Goal: Task Accomplishment & Management: Manage account settings

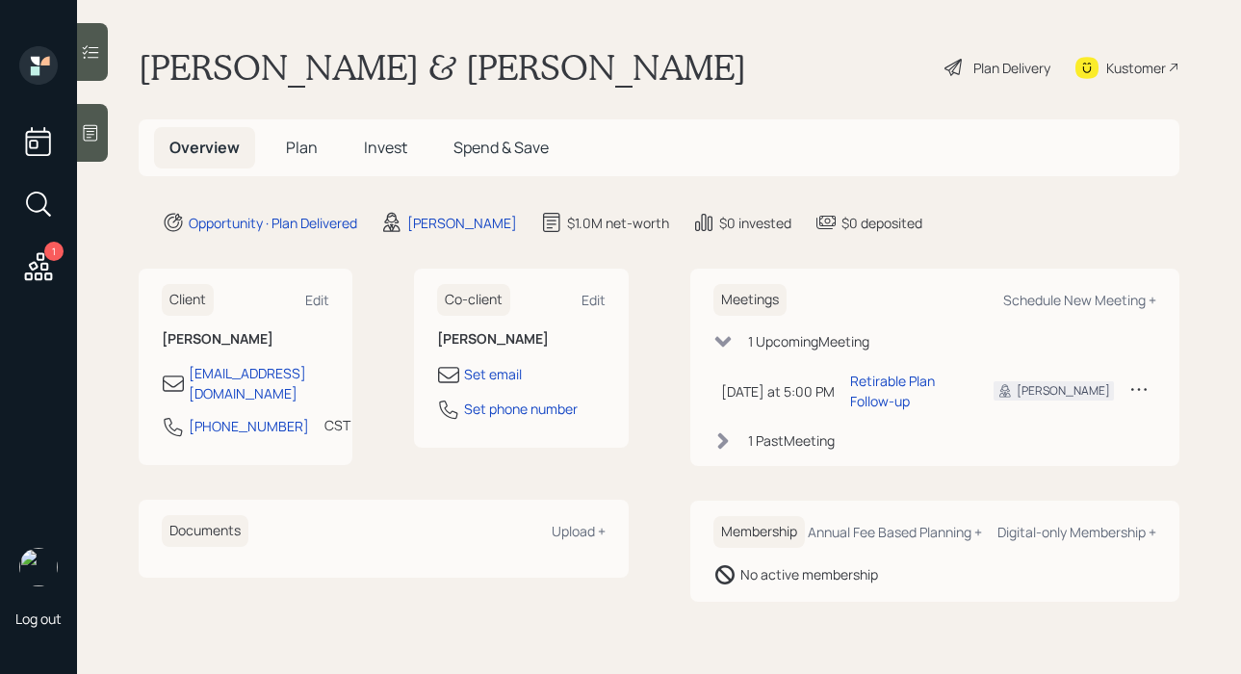
click at [955, 68] on icon at bounding box center [954, 67] width 23 height 23
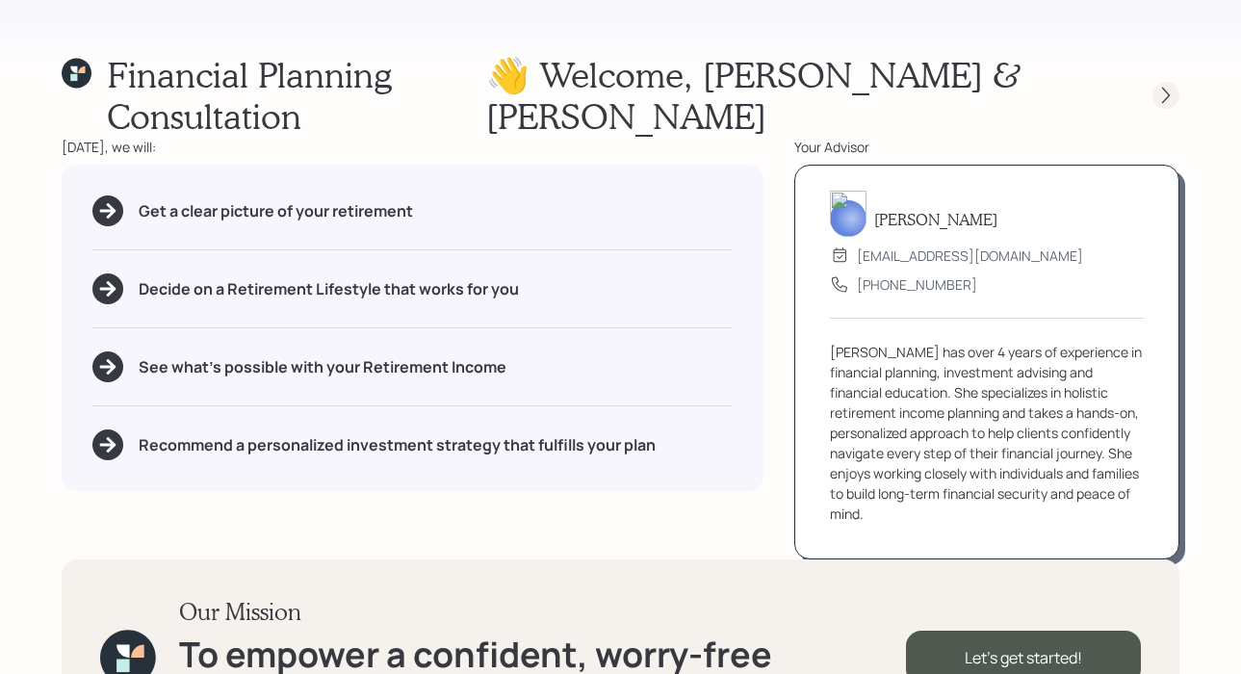
click at [1163, 86] on icon at bounding box center [1165, 95] width 19 height 19
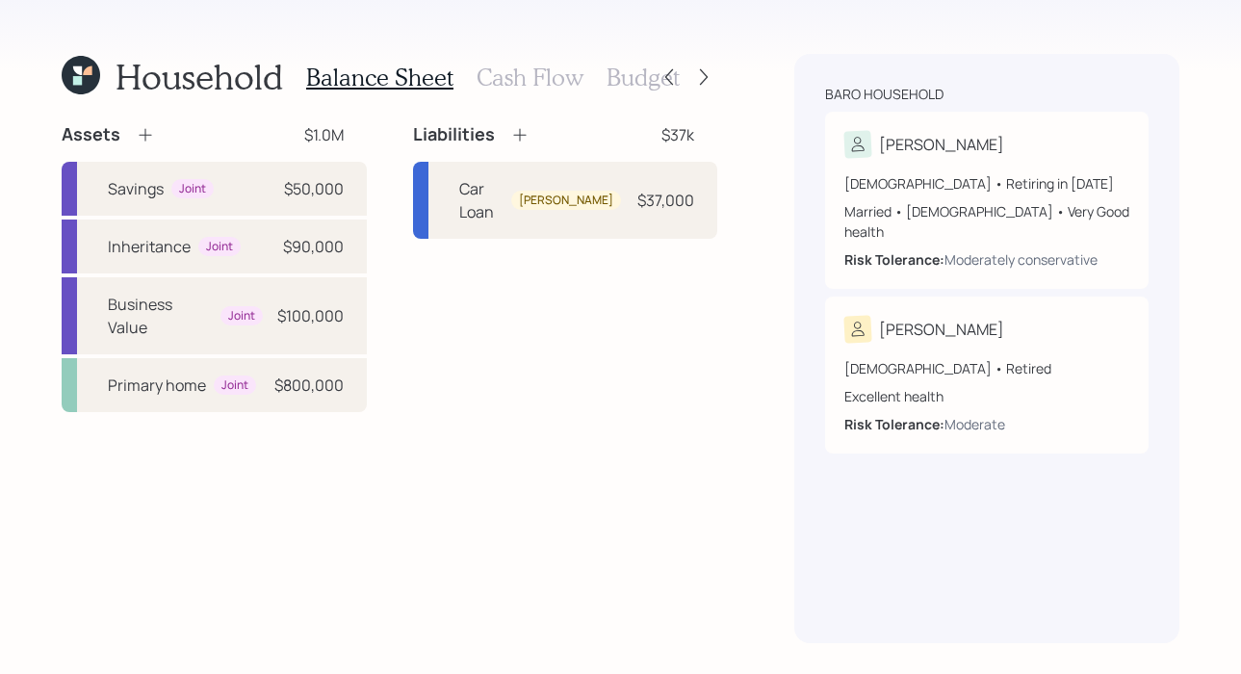
click at [509, 71] on h3 "Cash Flow" at bounding box center [530, 78] width 107 height 28
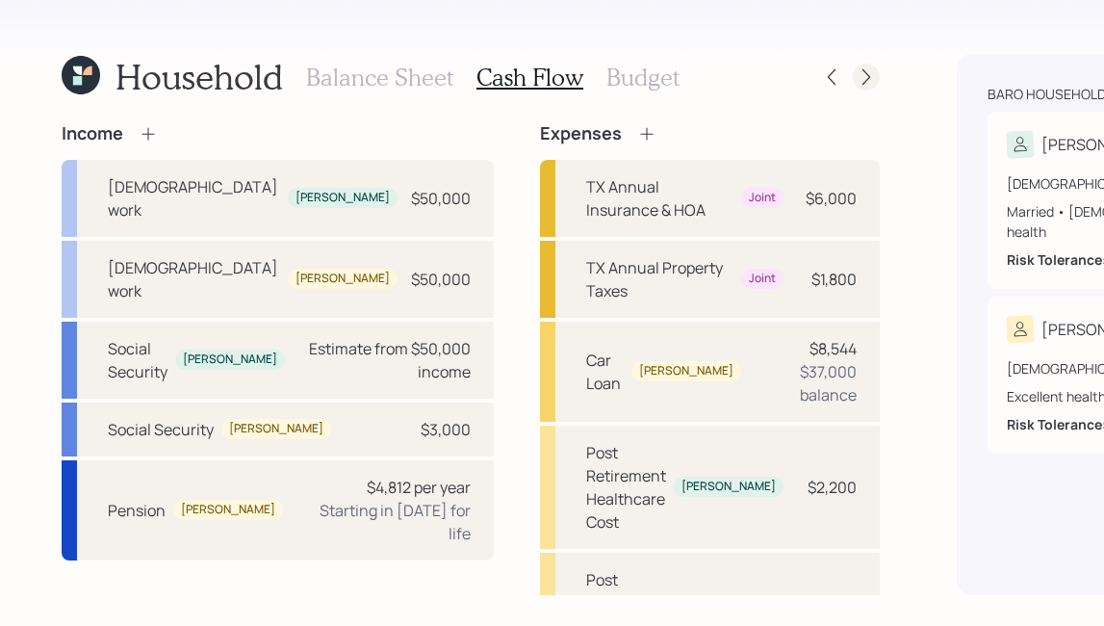
click at [863, 70] on icon at bounding box center [867, 77] width 8 height 16
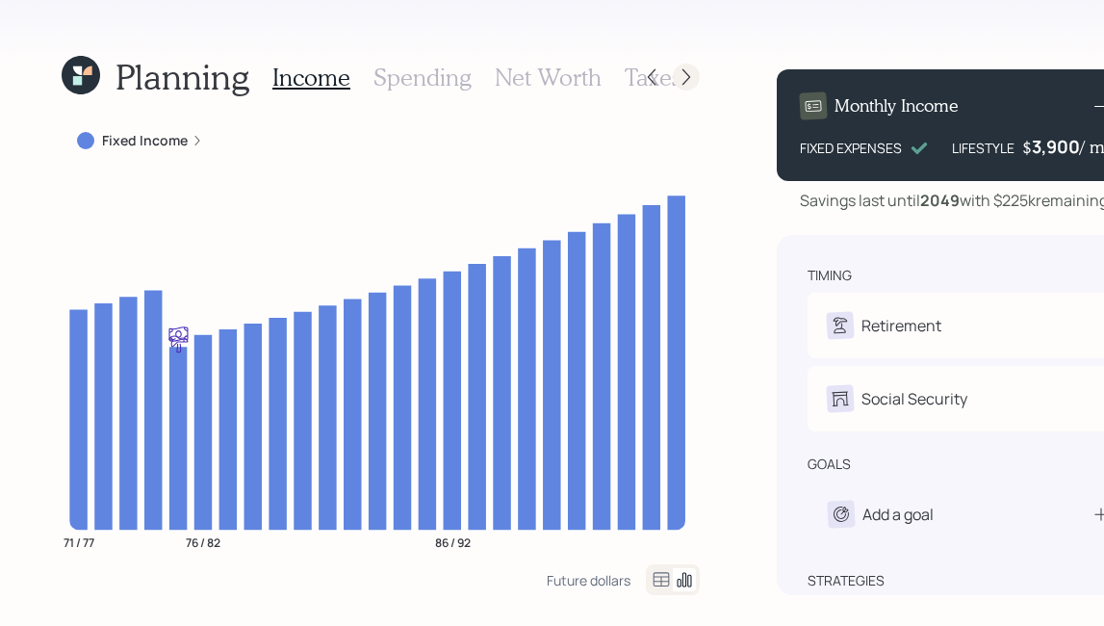
click at [683, 80] on icon at bounding box center [687, 77] width 8 height 16
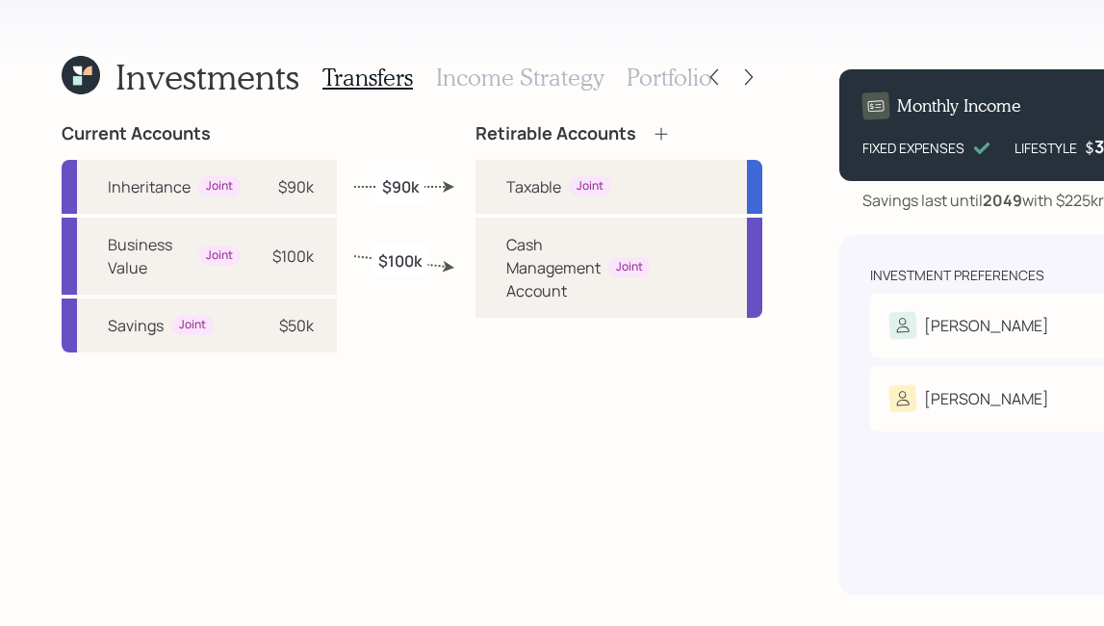
click at [523, 85] on h3 "Income Strategy" at bounding box center [520, 78] width 168 height 28
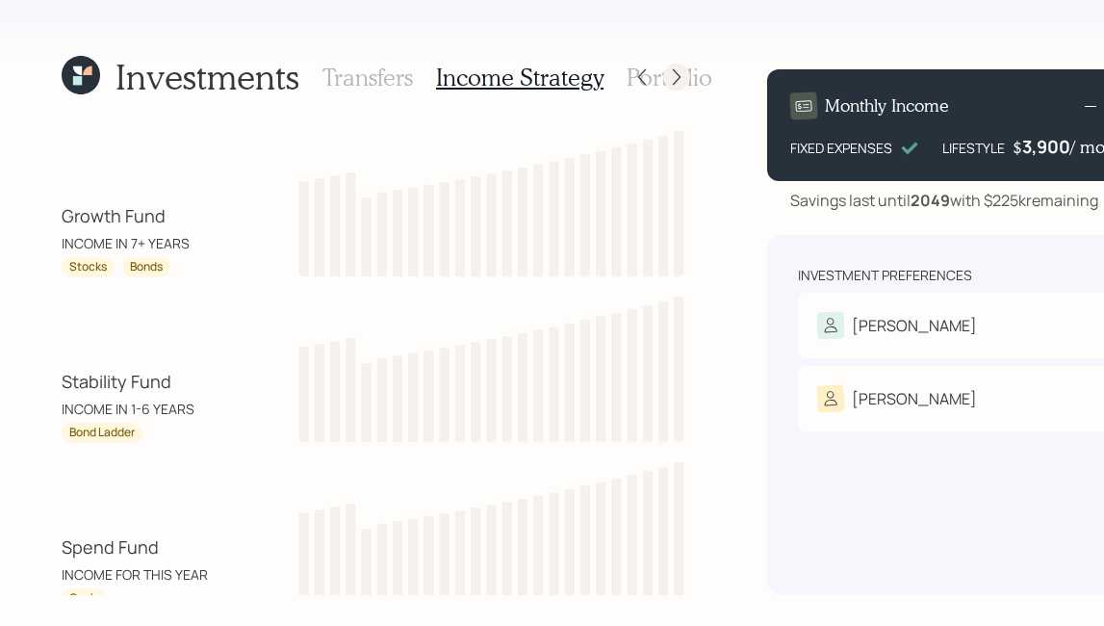
click at [670, 74] on icon at bounding box center [676, 76] width 19 height 19
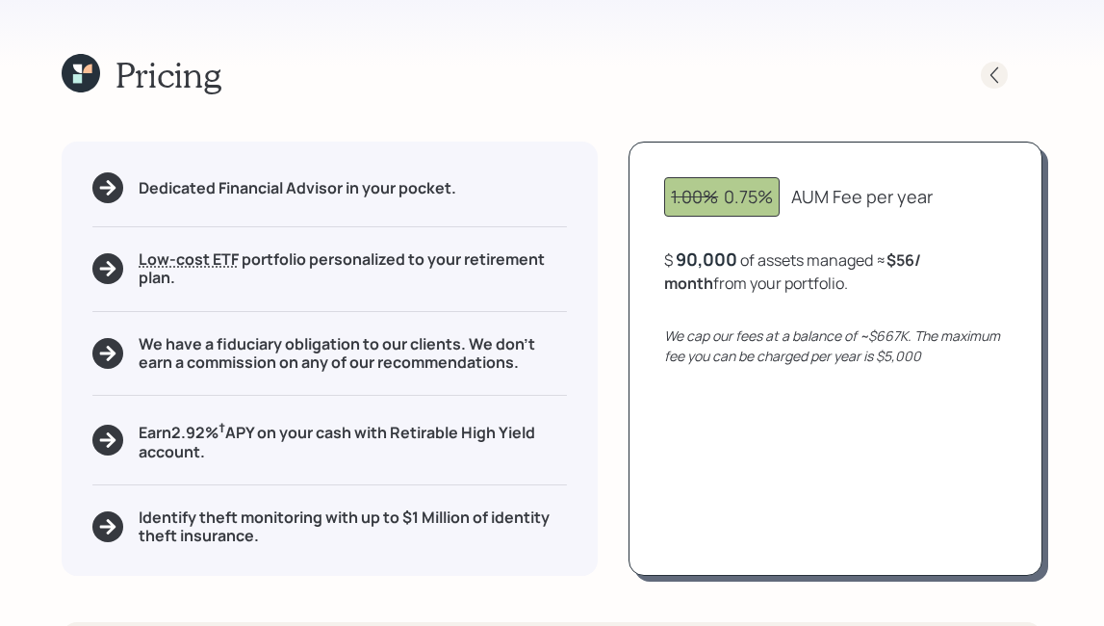
click at [992, 77] on icon at bounding box center [994, 74] width 19 height 19
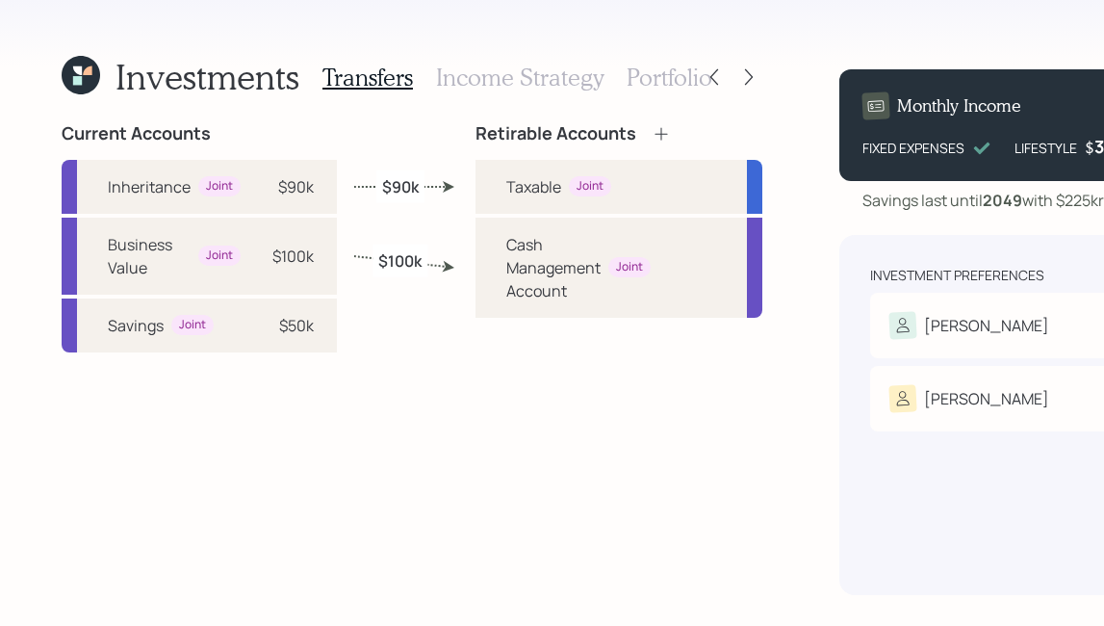
click at [633, 91] on h3 "Portfolio" at bounding box center [670, 78] width 86 height 28
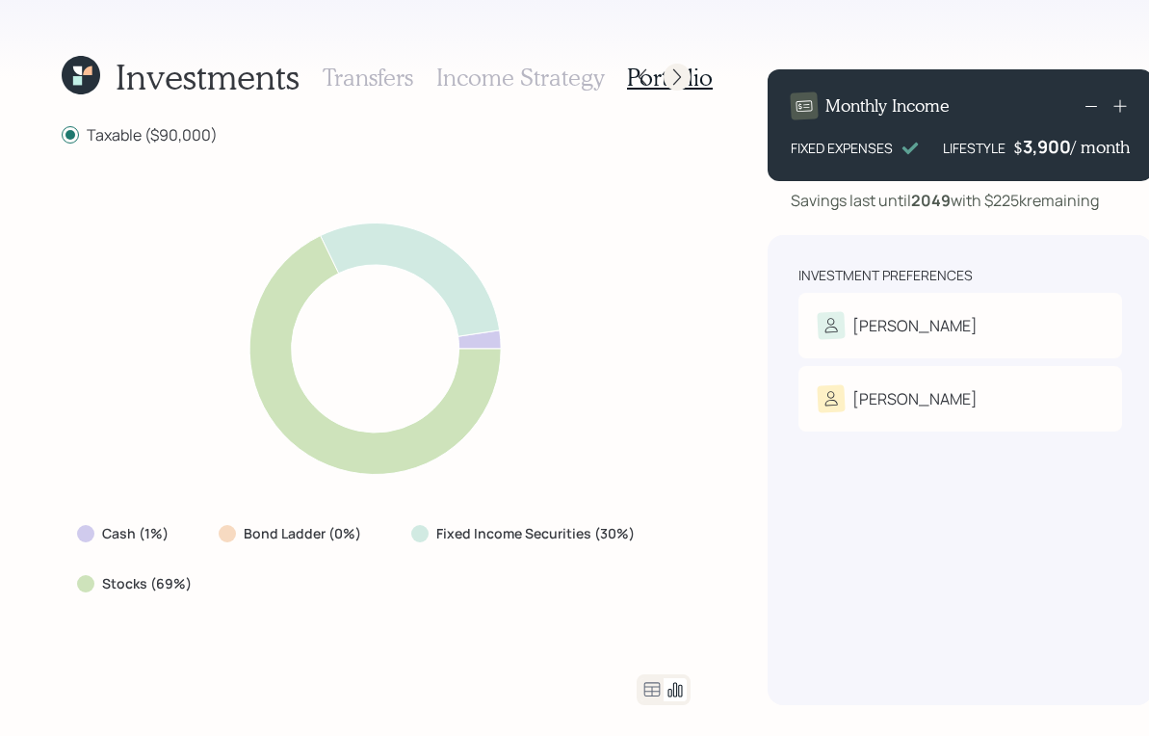
click at [677, 74] on icon at bounding box center [676, 76] width 19 height 19
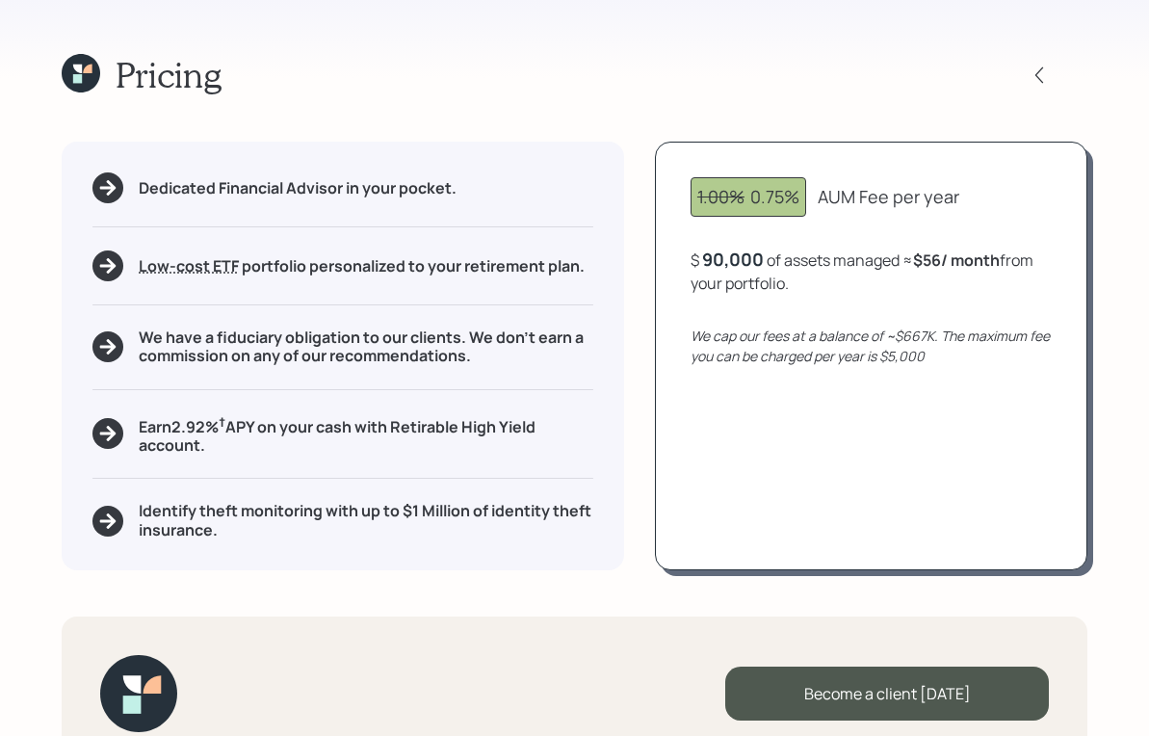
scroll to position [45, 0]
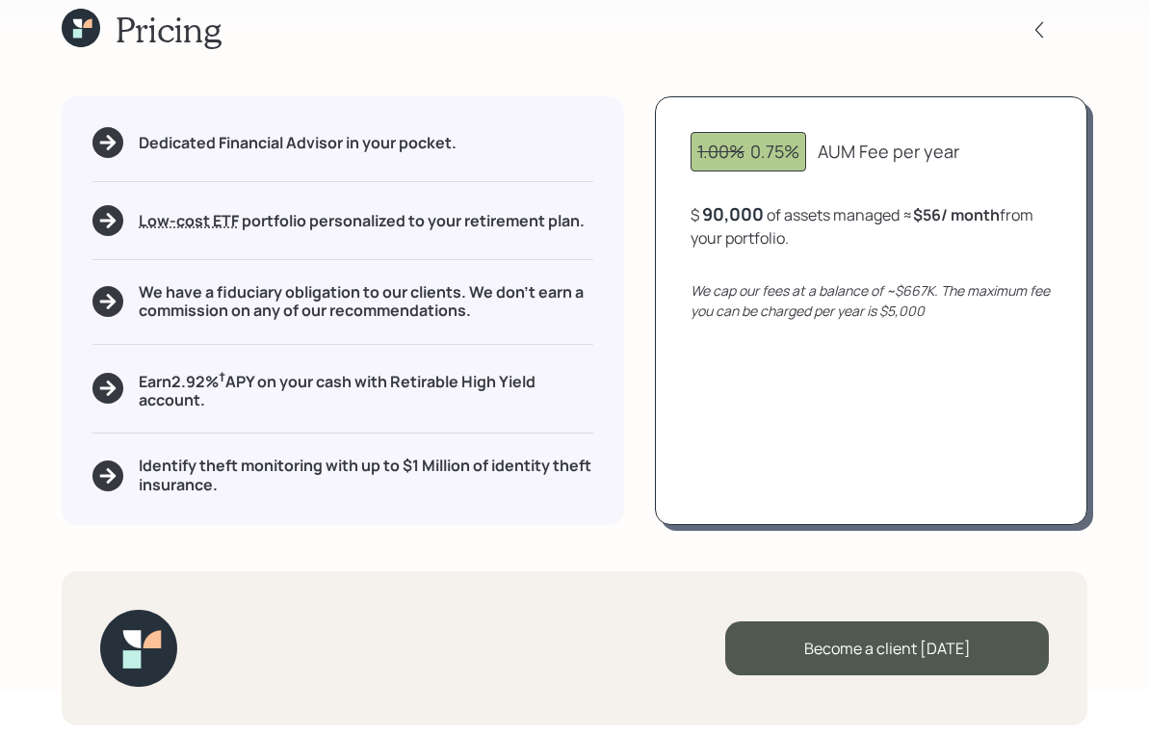
click at [87, 40] on icon at bounding box center [81, 28] width 39 height 39
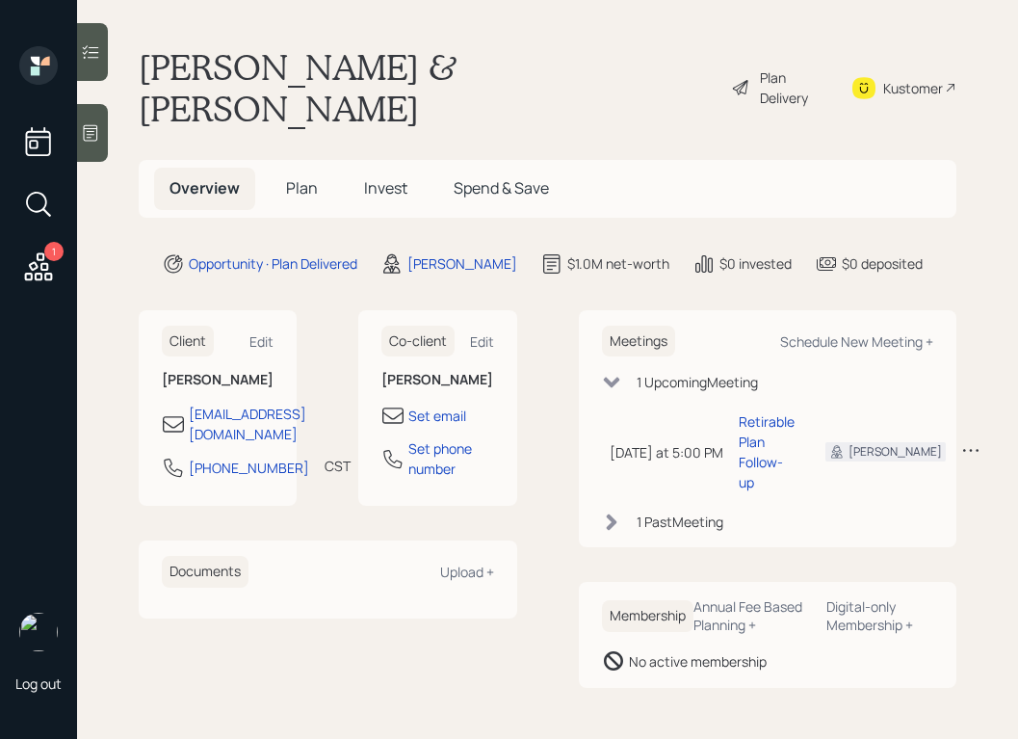
click at [731, 76] on icon at bounding box center [741, 87] width 20 height 23
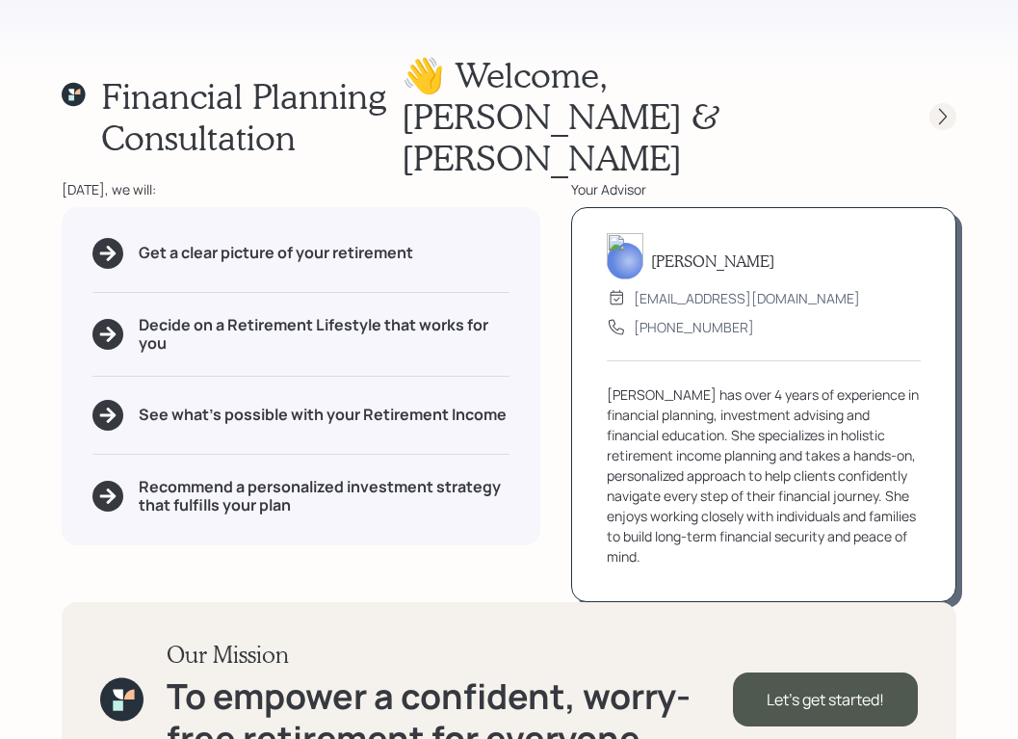
click at [939, 107] on icon at bounding box center [942, 116] width 19 height 19
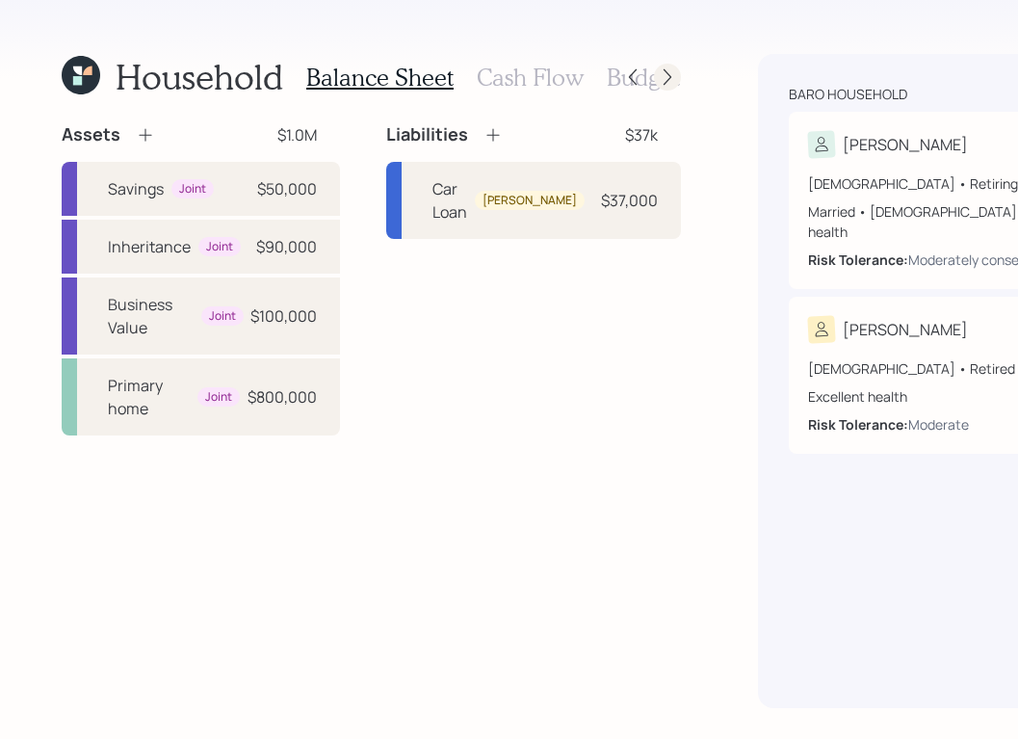
click at [658, 73] on icon at bounding box center [667, 76] width 19 height 19
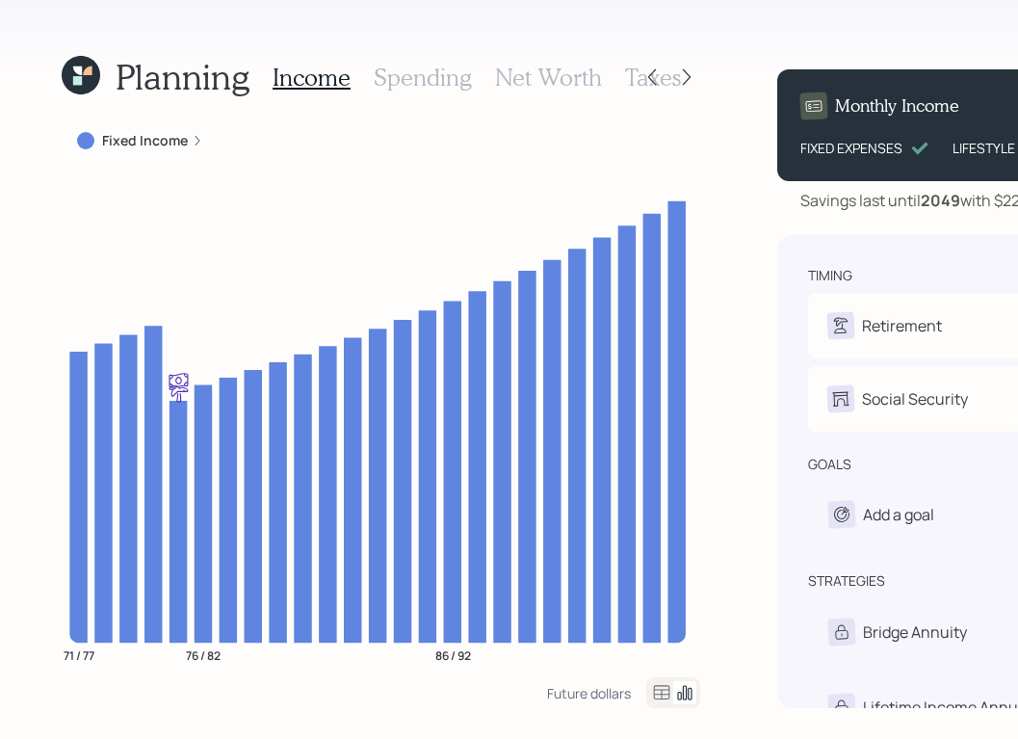
click at [391, 68] on h3 "Spending" at bounding box center [423, 78] width 98 height 28
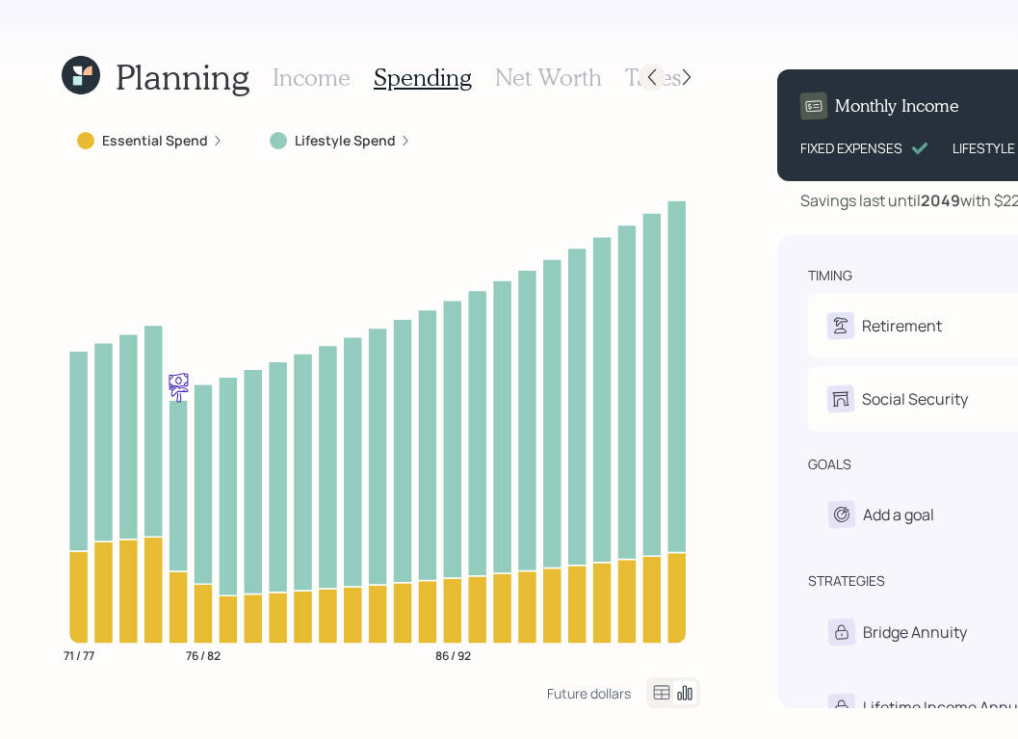
click at [645, 81] on icon at bounding box center [651, 76] width 19 height 19
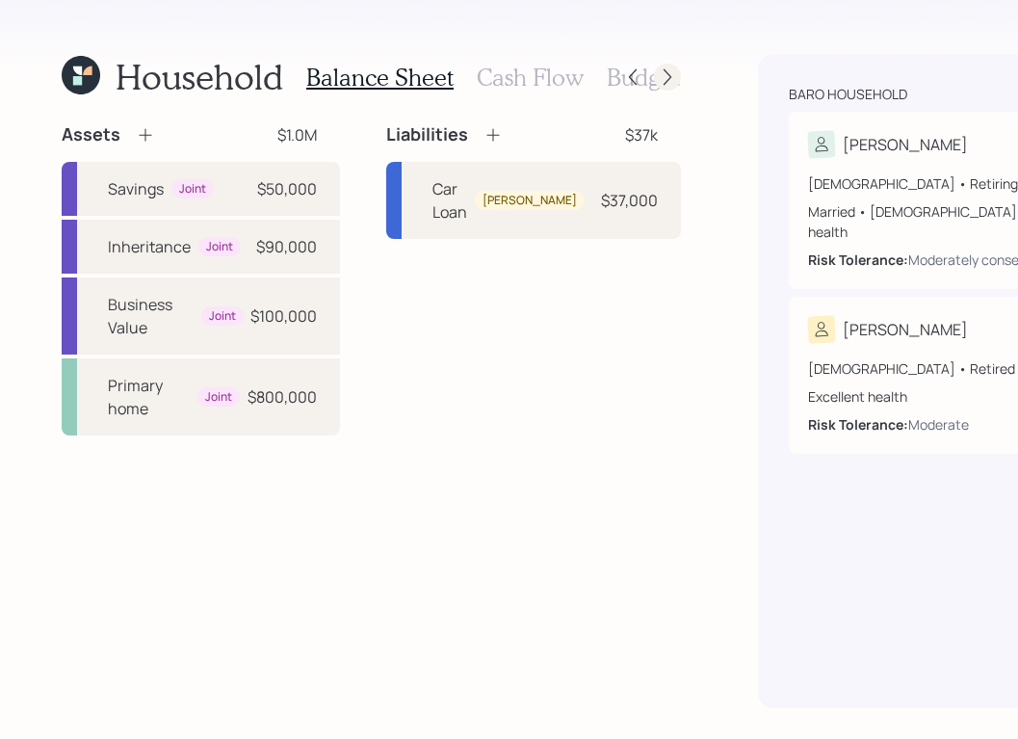
click at [658, 75] on icon at bounding box center [667, 76] width 19 height 19
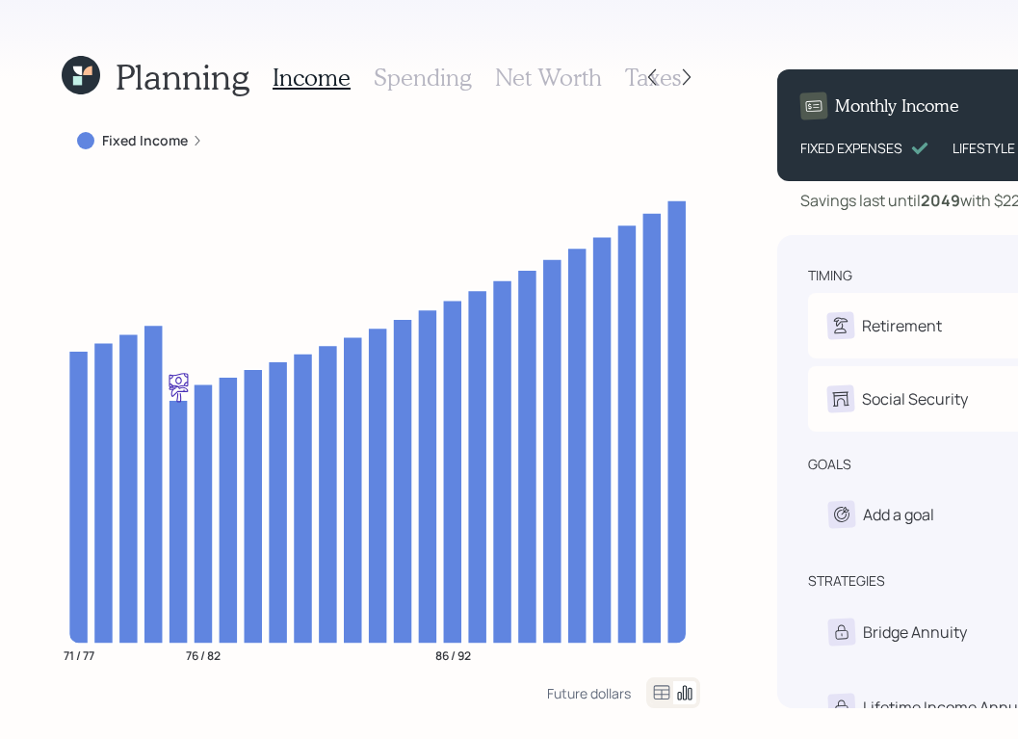
click at [992, 30] on div "Planning Income Spending Net Worth Taxes Fixed Income 71 / 77 76 / 82 86 / 92 F…" at bounding box center [509, 369] width 1018 height 739
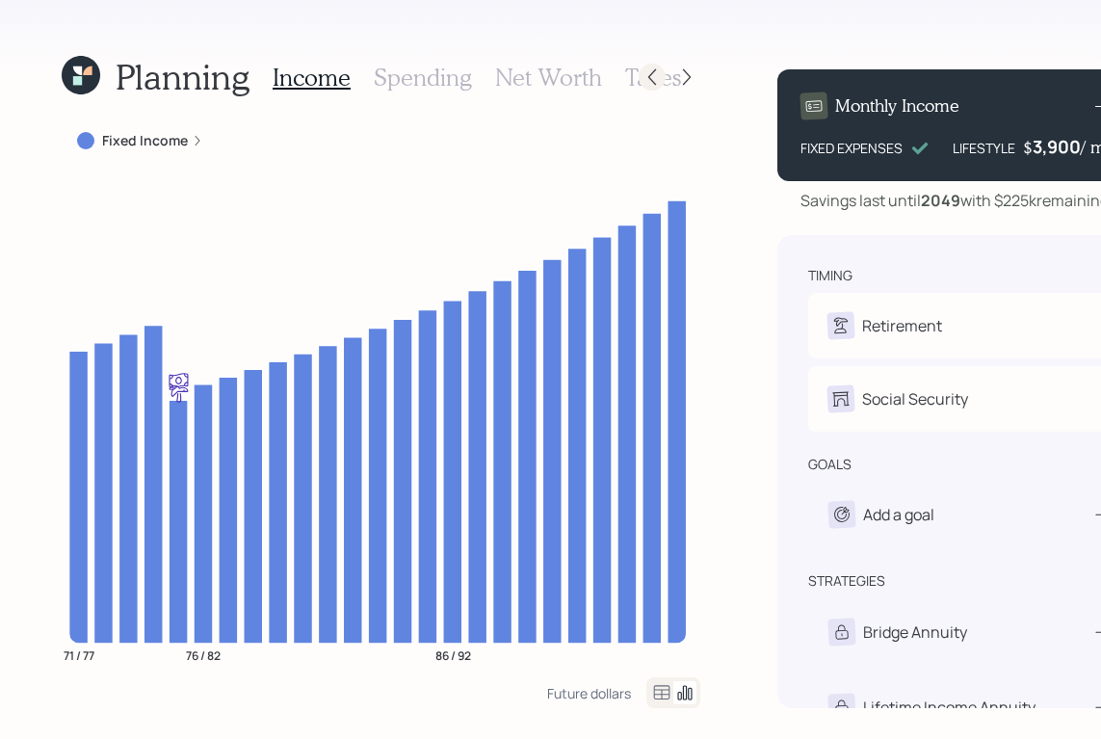
click at [642, 75] on icon at bounding box center [651, 76] width 19 height 19
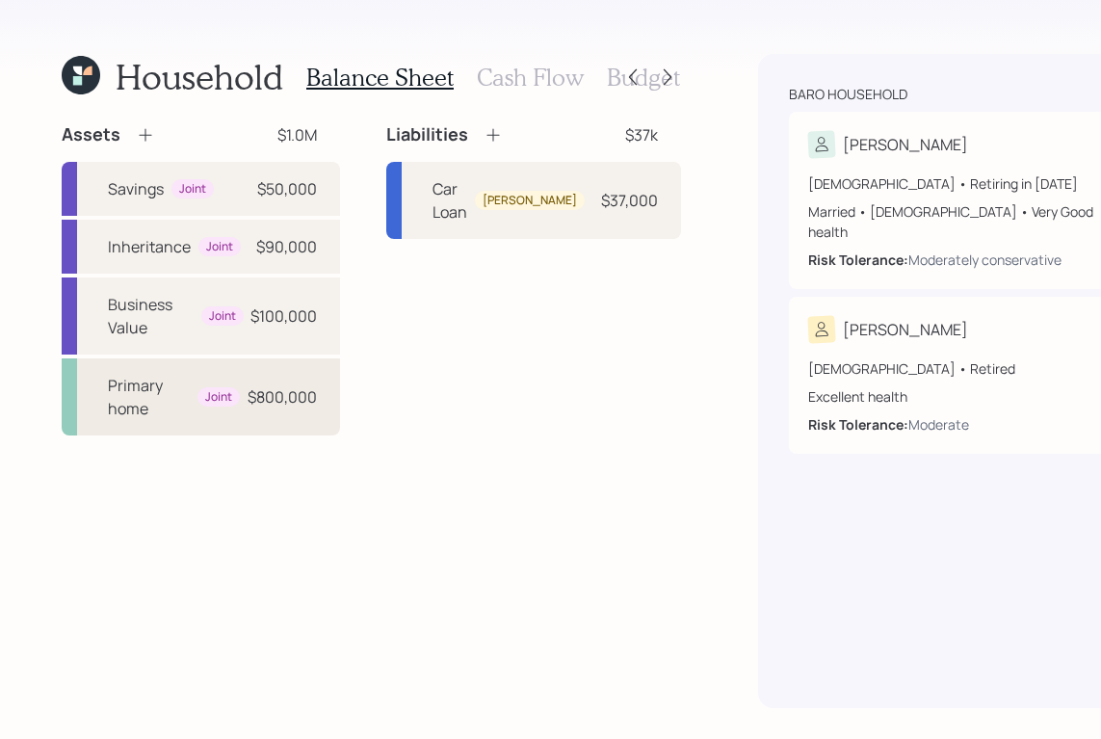
click at [237, 366] on div "Primary home Joint $800,000" at bounding box center [201, 396] width 278 height 77
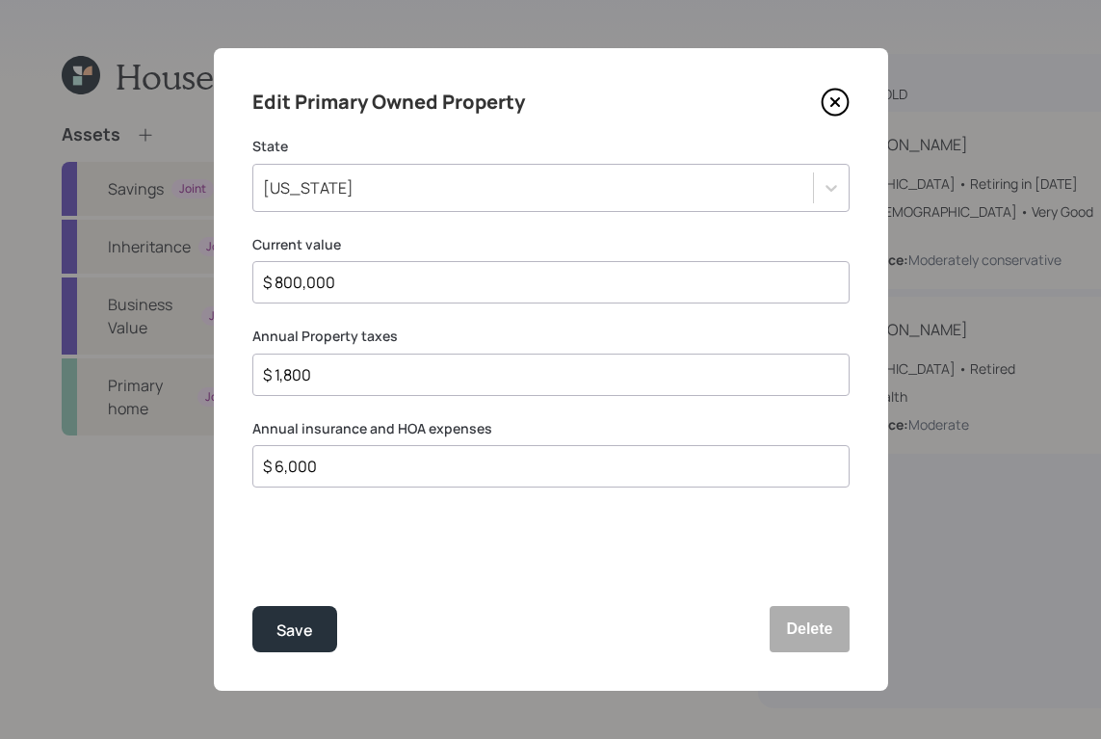
click at [842, 99] on icon at bounding box center [834, 102] width 29 height 29
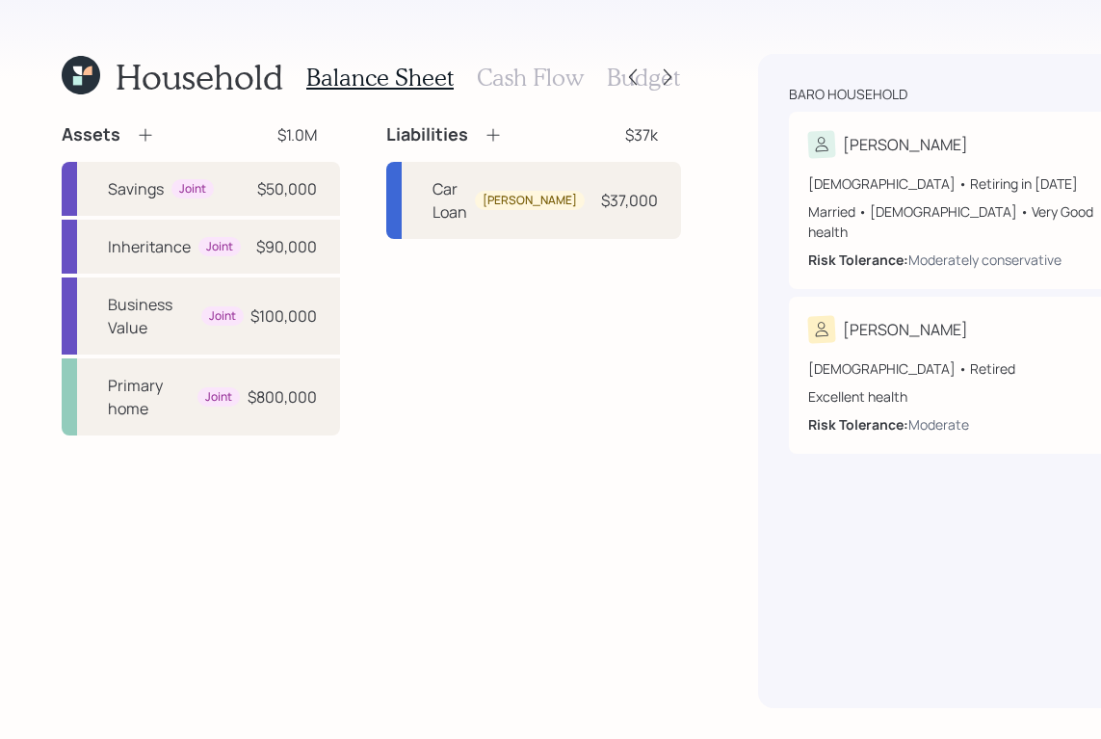
click at [525, 76] on h3 "Cash Flow" at bounding box center [530, 78] width 107 height 28
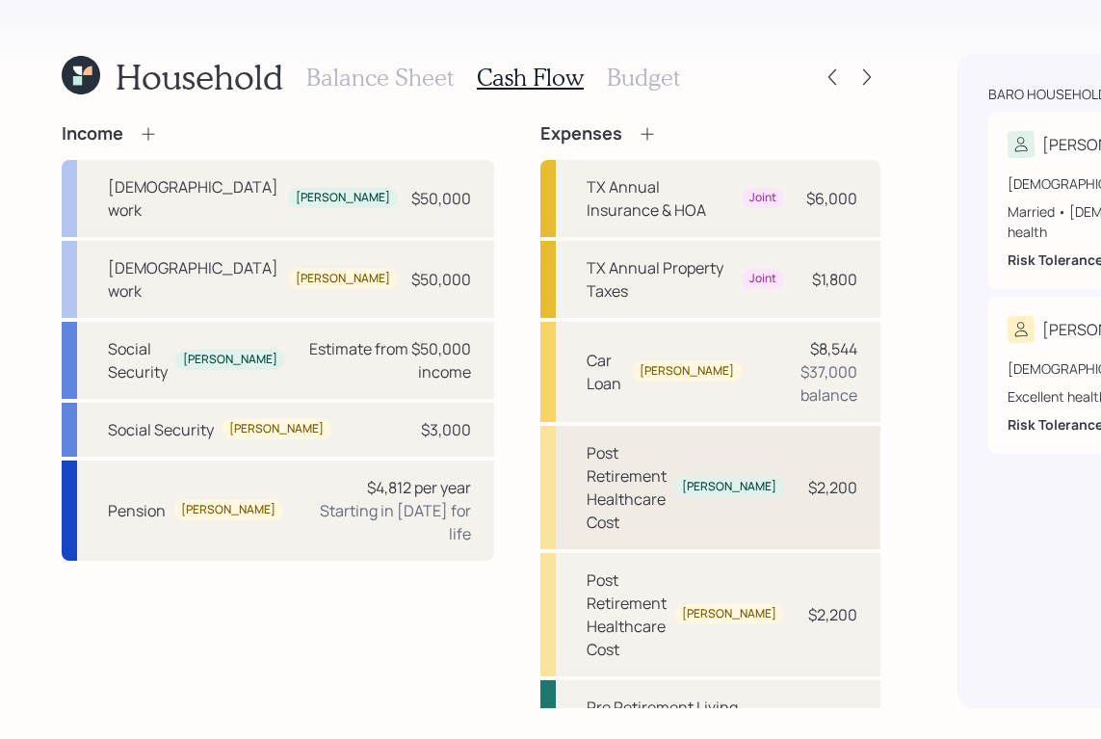
scroll to position [175, 0]
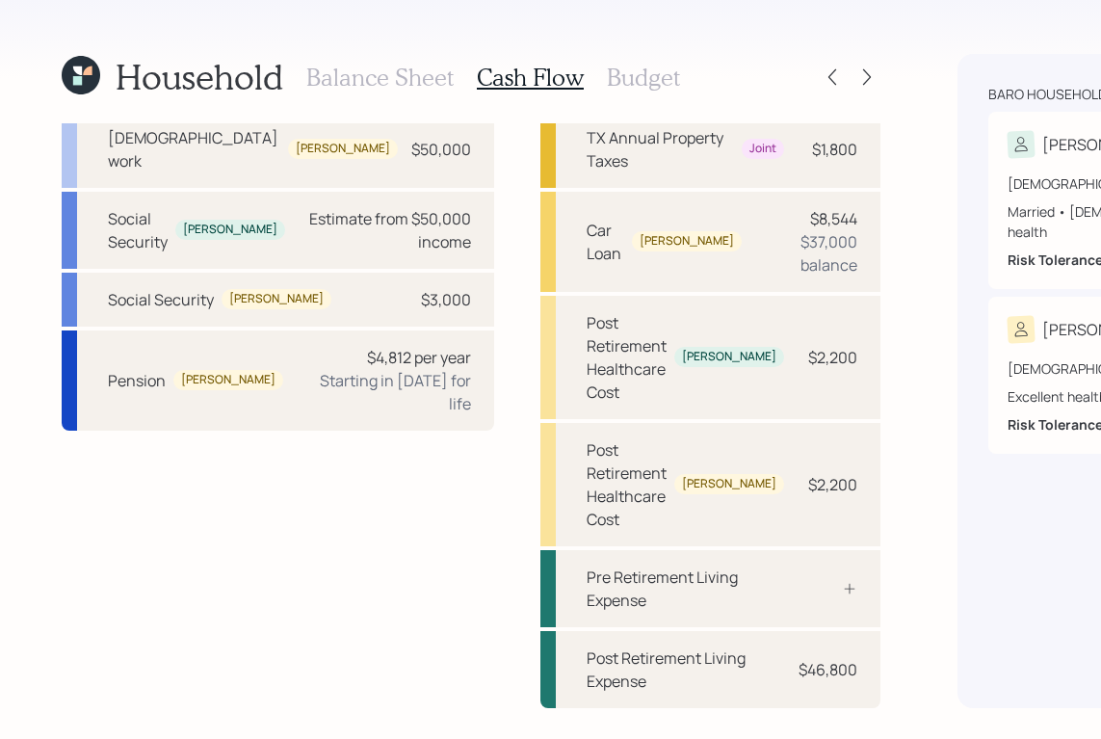
click at [670, 77] on h3 "Budget" at bounding box center [643, 78] width 73 height 28
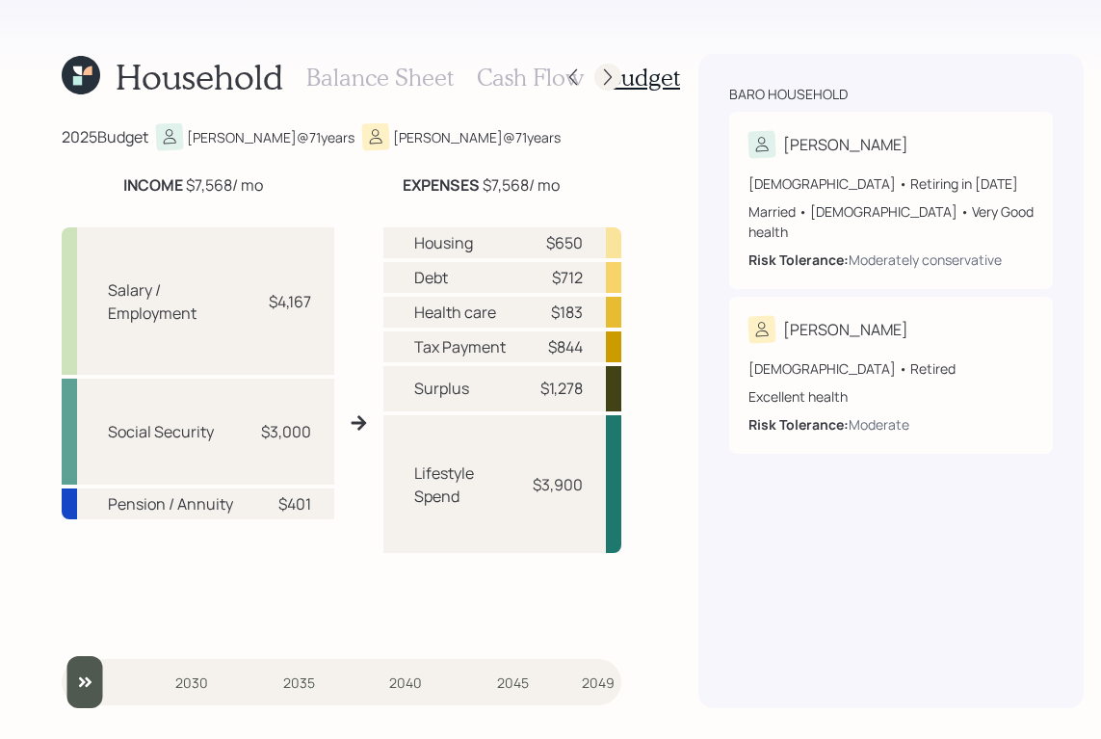
click at [604, 79] on icon at bounding box center [607, 76] width 19 height 19
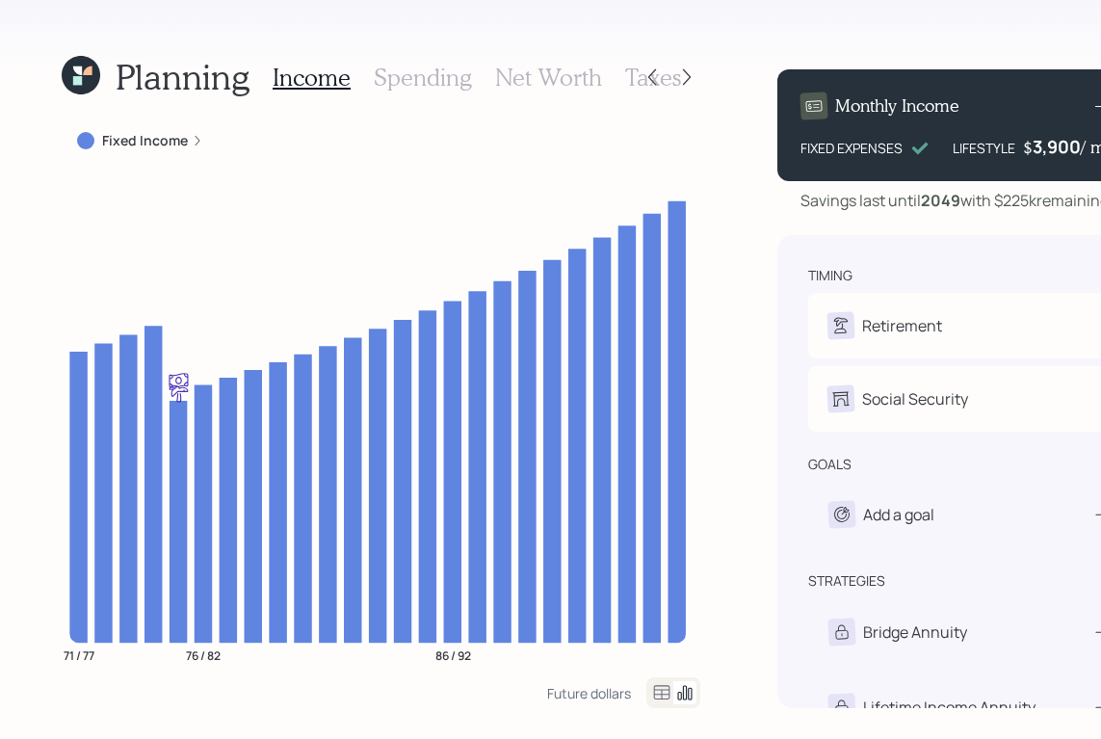
click at [444, 76] on h3 "Spending" at bounding box center [423, 78] width 98 height 28
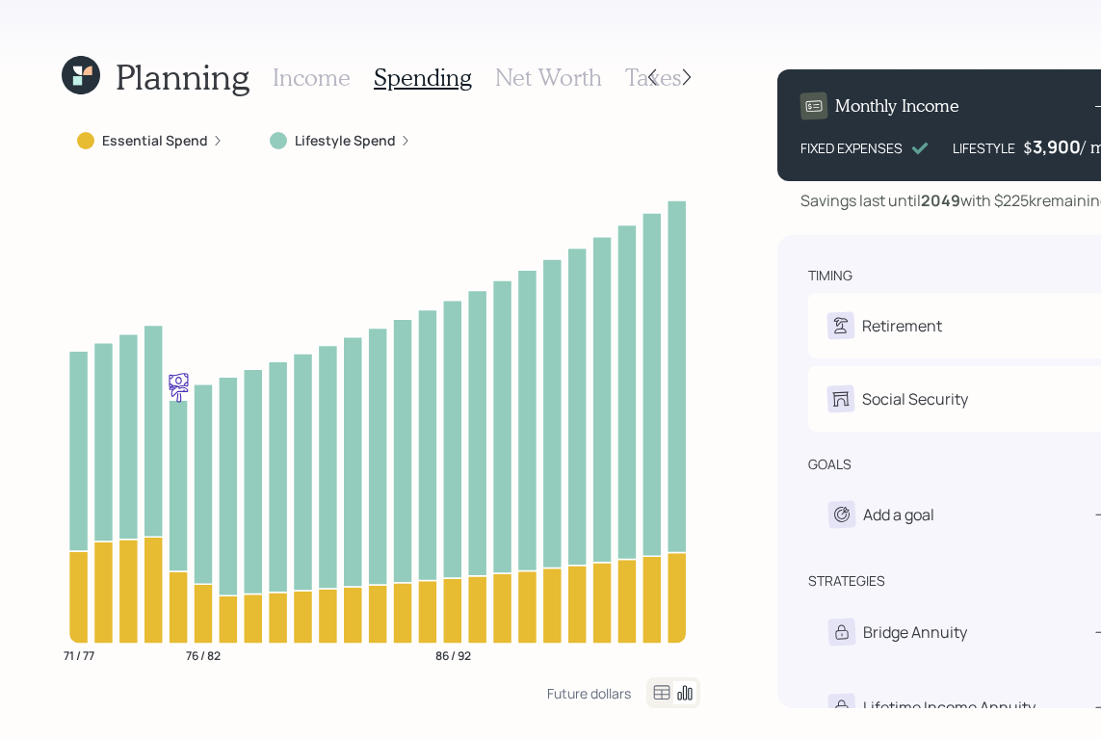
click at [376, 148] on label "Lifestyle Spend" at bounding box center [345, 140] width 101 height 19
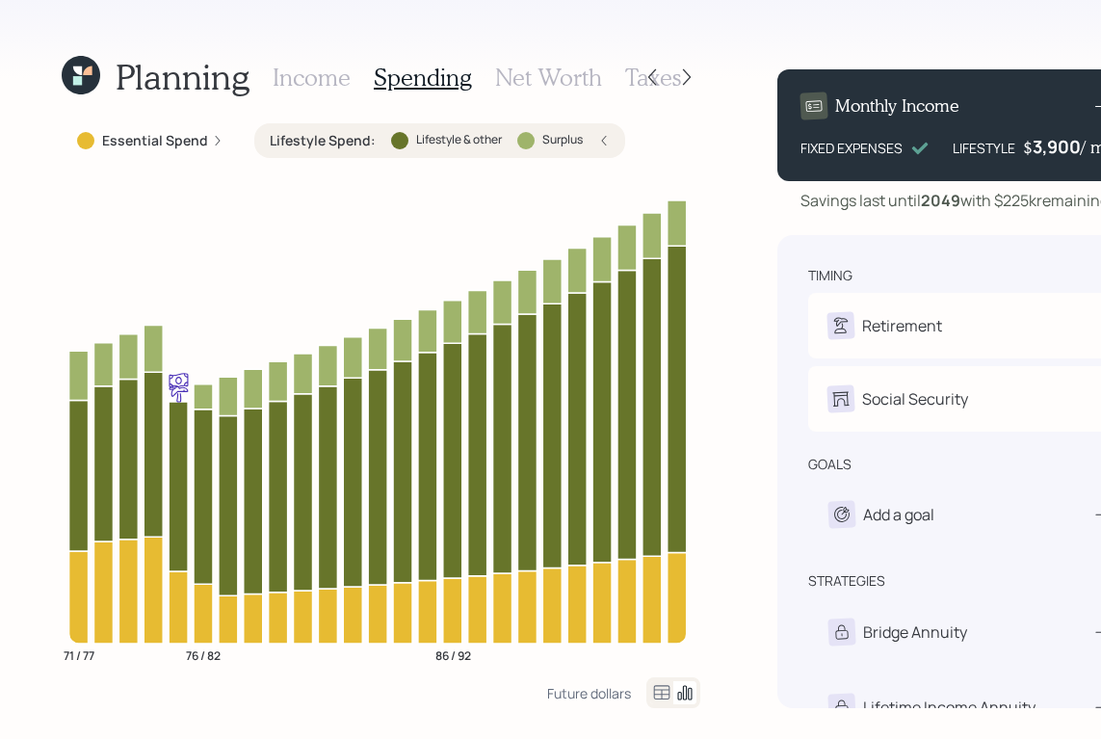
click at [167, 136] on label "Essential Spend" at bounding box center [155, 140] width 106 height 19
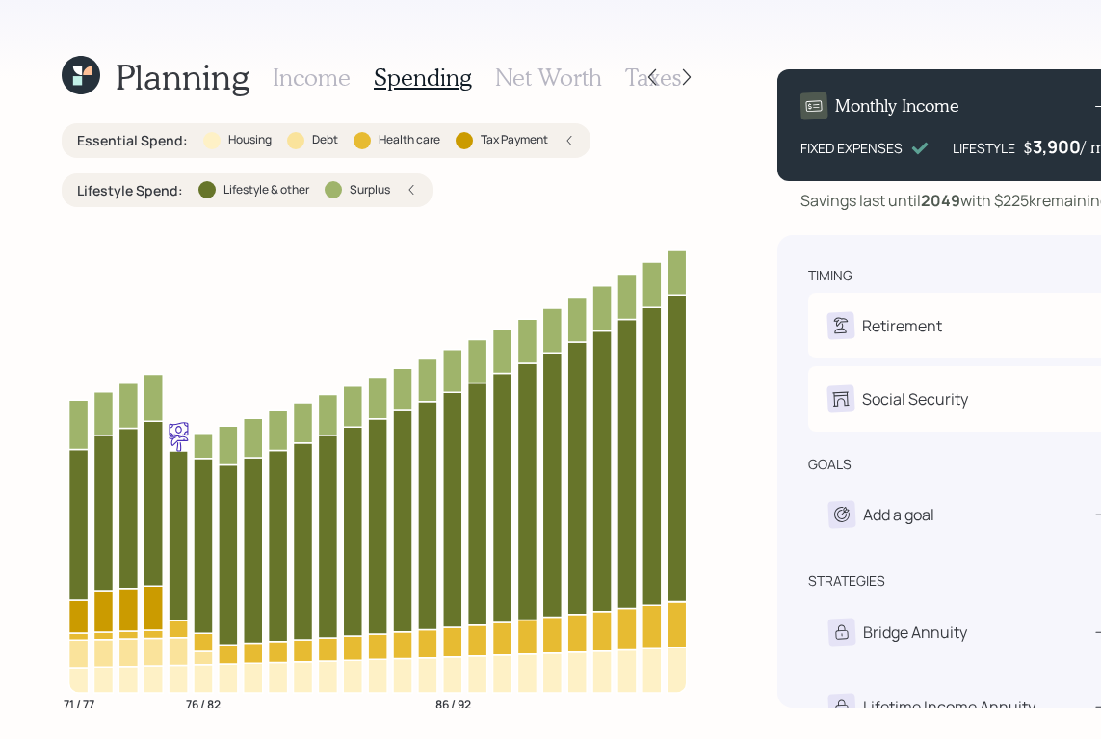
click at [77, 83] on icon at bounding box center [77, 80] width 9 height 9
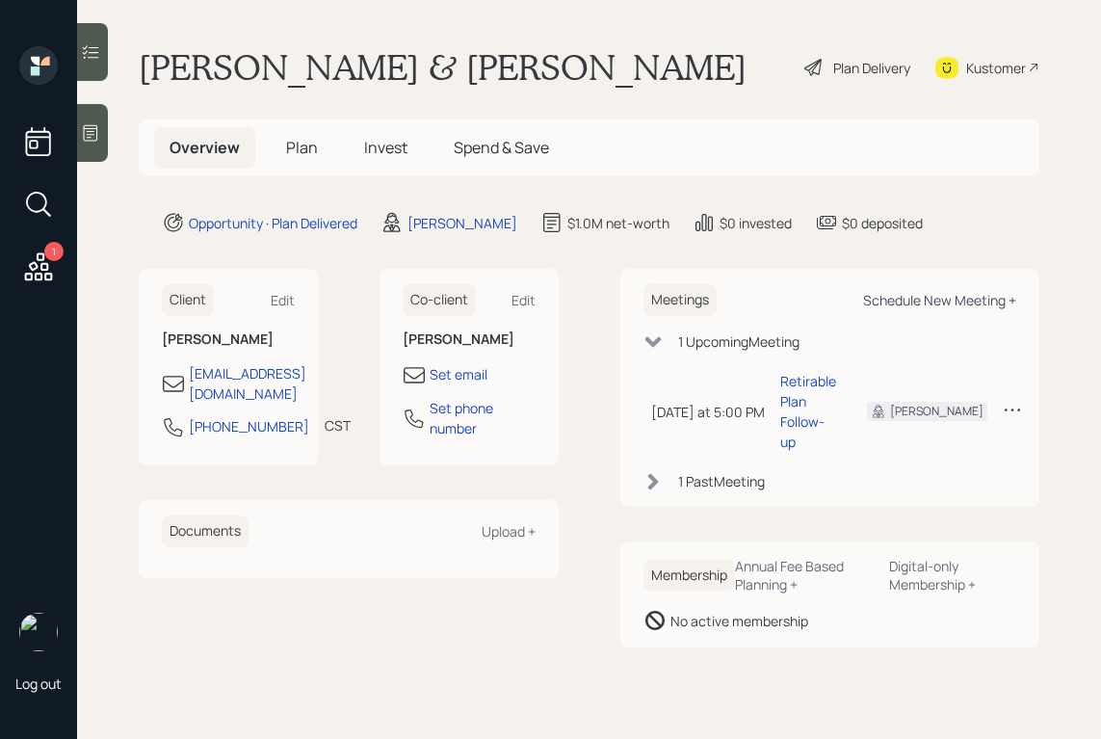
click at [919, 306] on div "Schedule New Meeting +" at bounding box center [939, 300] width 153 height 18
select select "b1d8ea90-abcc-42aa-86cc-4f33a132aacc"
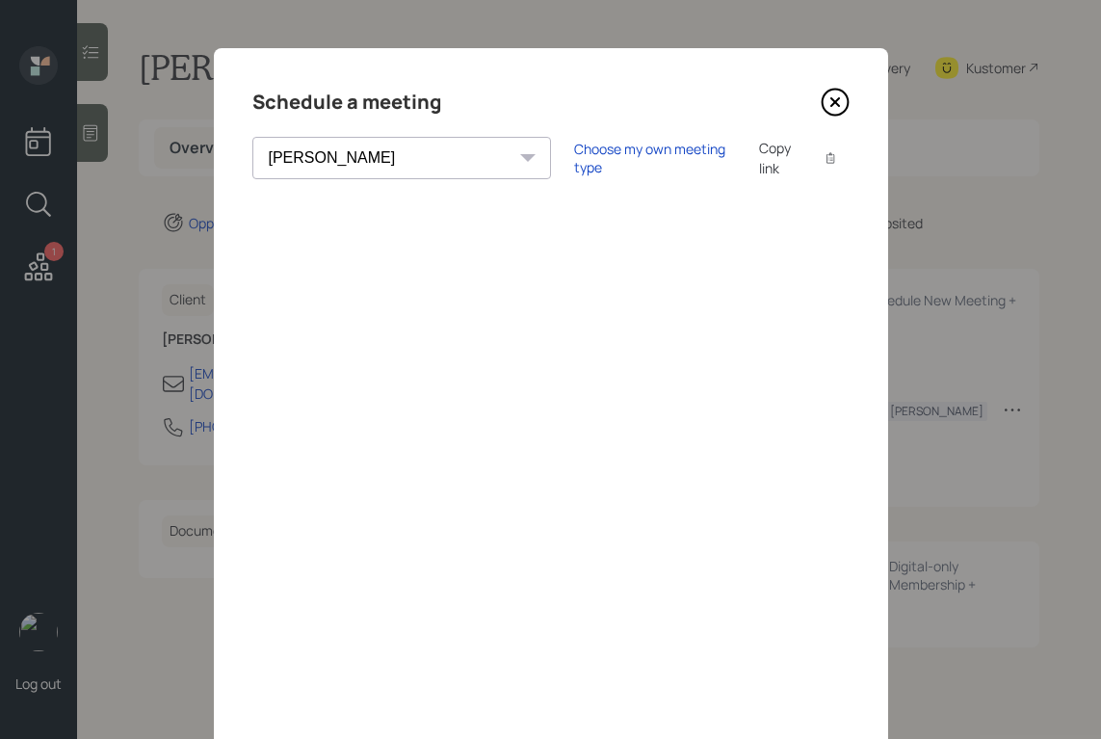
scroll to position [128, 0]
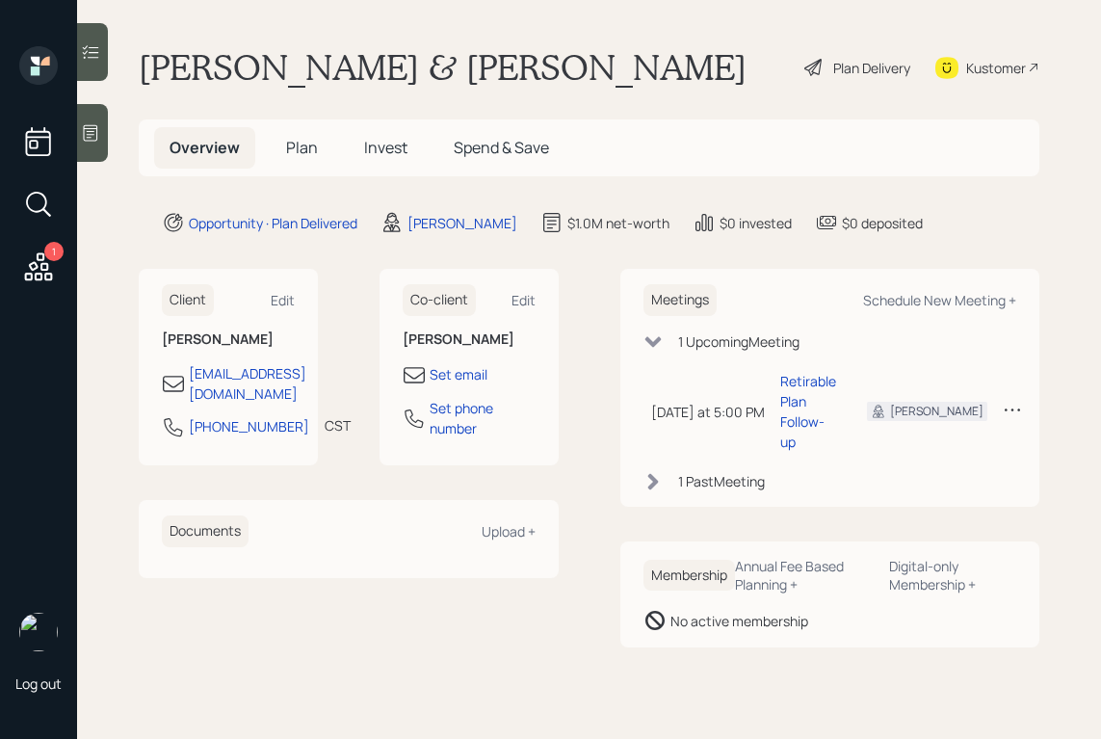
click at [897, 285] on div "Meetings Schedule New Meeting +" at bounding box center [830, 300] width 374 height 32
click at [896, 296] on div "Schedule New Meeting +" at bounding box center [939, 300] width 153 height 18
select select "b1d8ea90-abcc-42aa-86cc-4f33a132aacc"
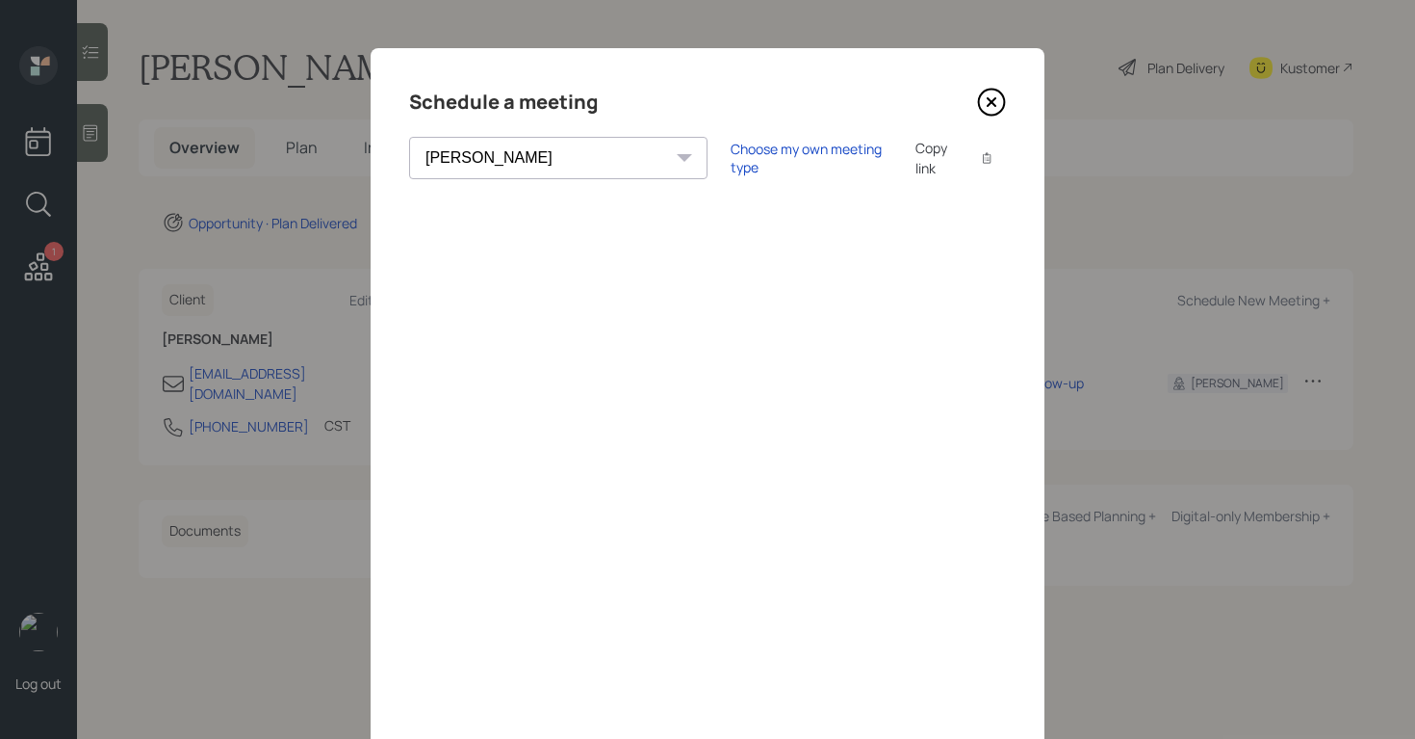
click at [996, 100] on icon at bounding box center [991, 102] width 29 height 29
